Goal: Information Seeking & Learning: Learn about a topic

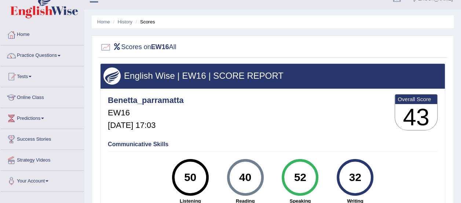
scroll to position [7, 0]
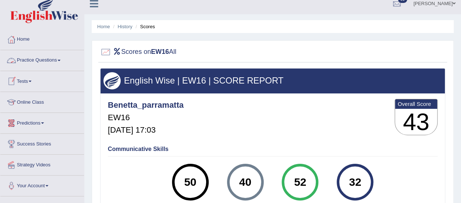
click at [35, 59] on link "Practice Questions" at bounding box center [42, 59] width 84 height 18
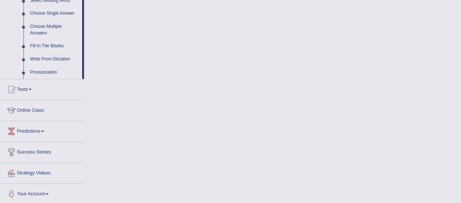
scroll to position [391, 0]
click at [36, 170] on link "Strategy Videos" at bounding box center [42, 171] width 84 height 18
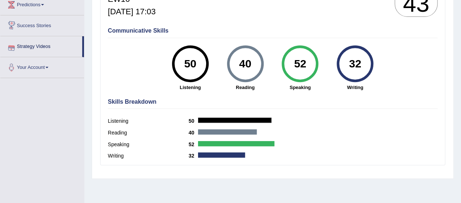
scroll to position [87, 0]
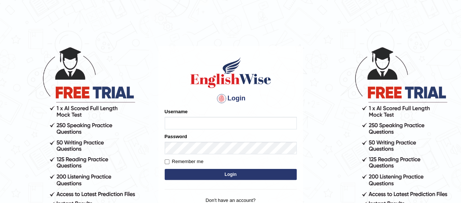
type input "benetta_parramatta"
click at [174, 171] on button "Login" at bounding box center [231, 174] width 132 height 11
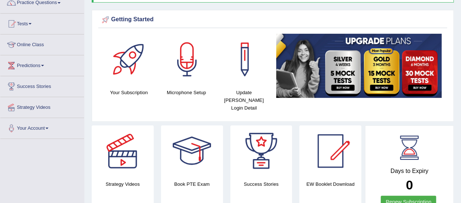
scroll to position [61, 0]
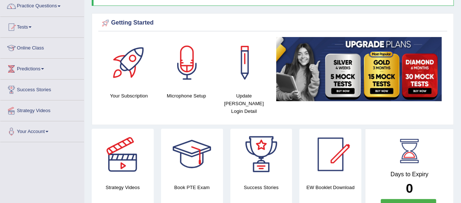
click at [36, 110] on link "Strategy Videos" at bounding box center [42, 109] width 84 height 18
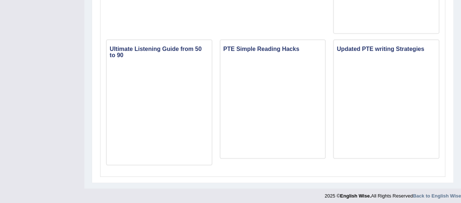
scroll to position [693, 0]
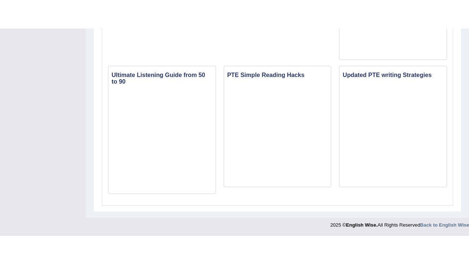
scroll to position [0, 0]
